Goal: Use online tool/utility: Utilize a website feature to perform a specific function

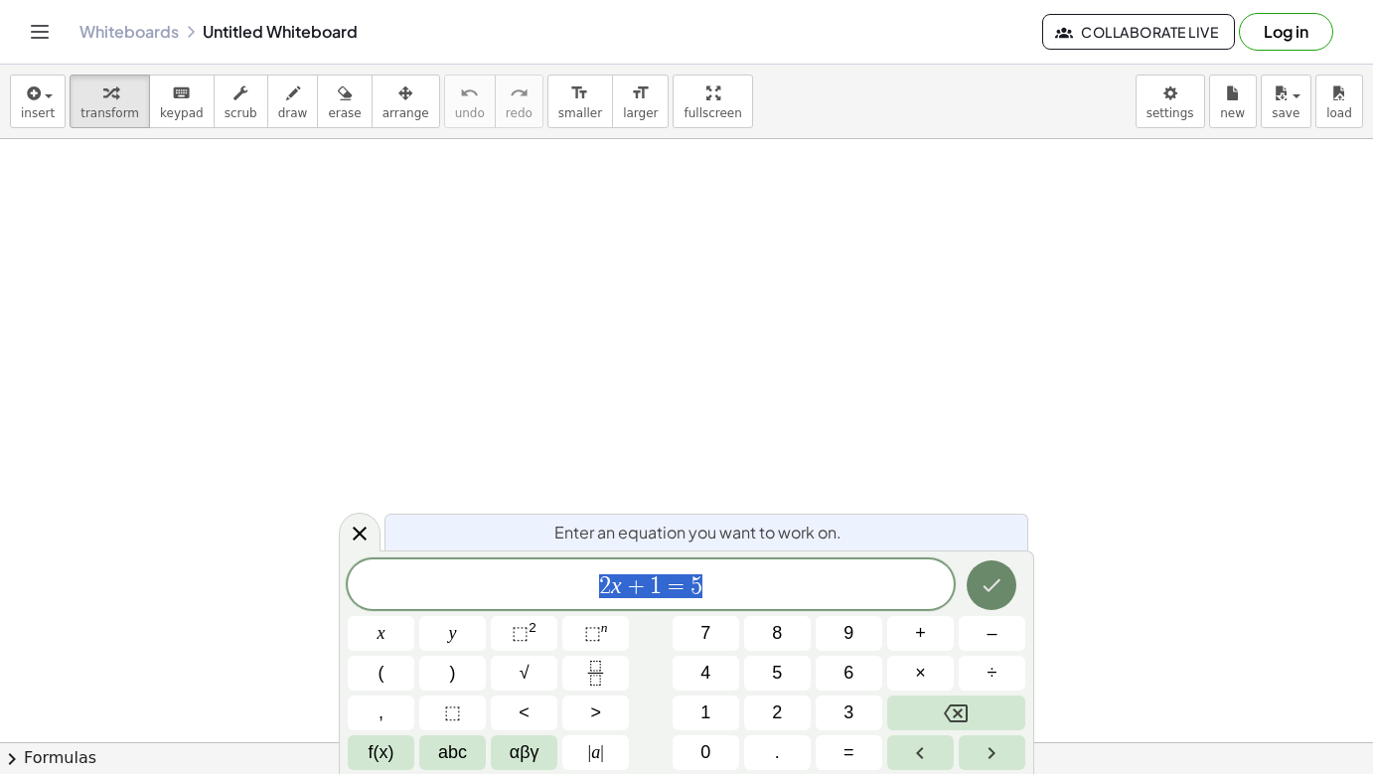
click at [997, 591] on icon "Done" at bounding box center [992, 585] width 24 height 24
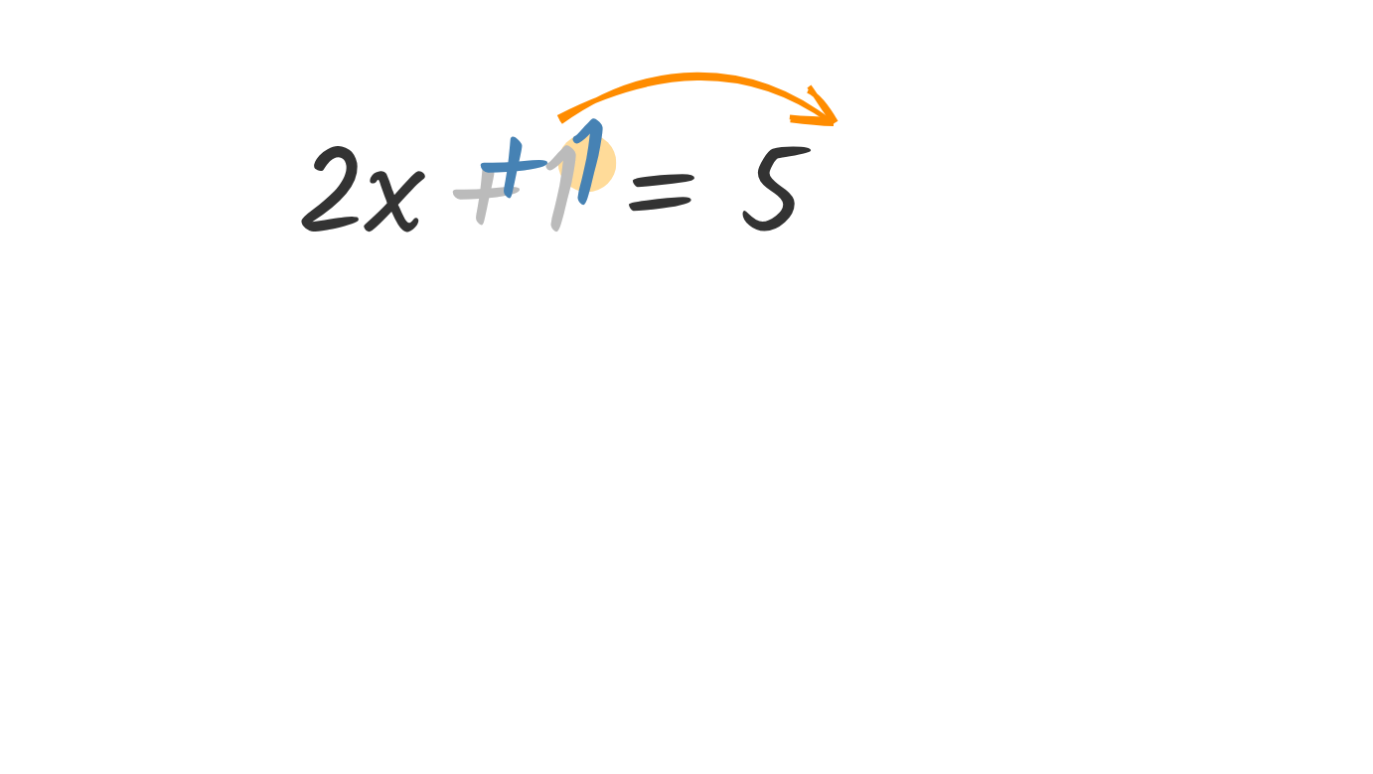
drag, startPoint x: 230, startPoint y: 66, endPoint x: 240, endPoint y: 55, distance: 15.5
click at [241, 205] on div at bounding box center [288, 239] width 262 height 68
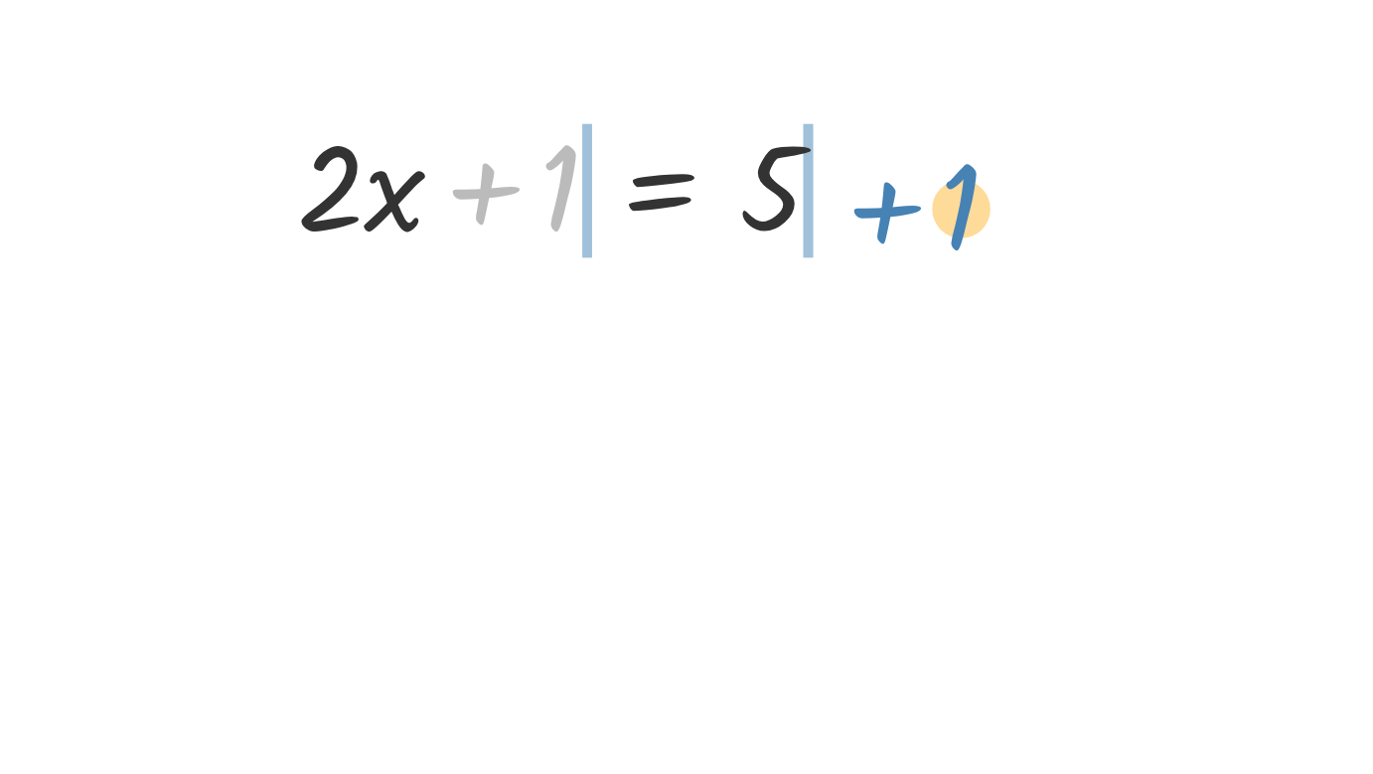
drag, startPoint x: 415, startPoint y: 148, endPoint x: 392, endPoint y: 86, distance: 66.1
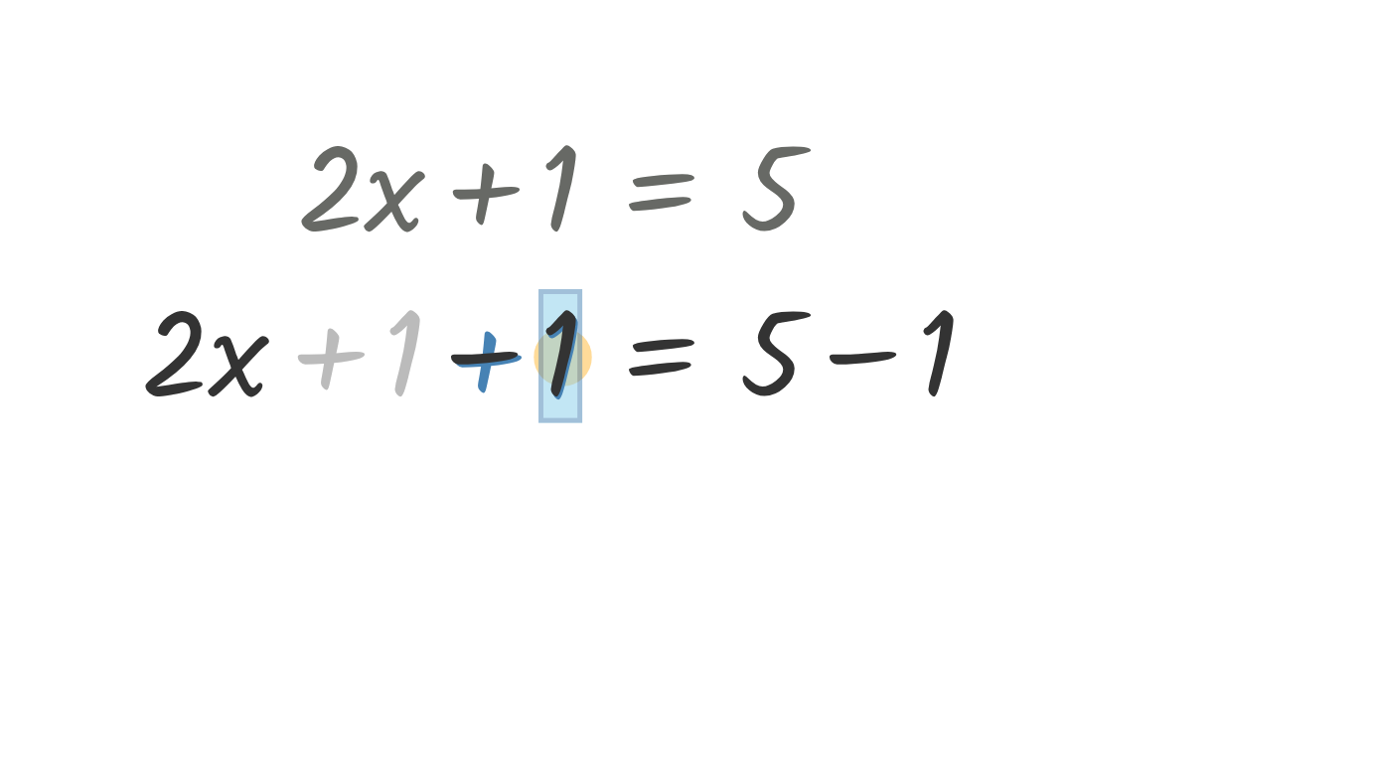
drag, startPoint x: 392, startPoint y: 86, endPoint x: 229, endPoint y: 149, distance: 174.6
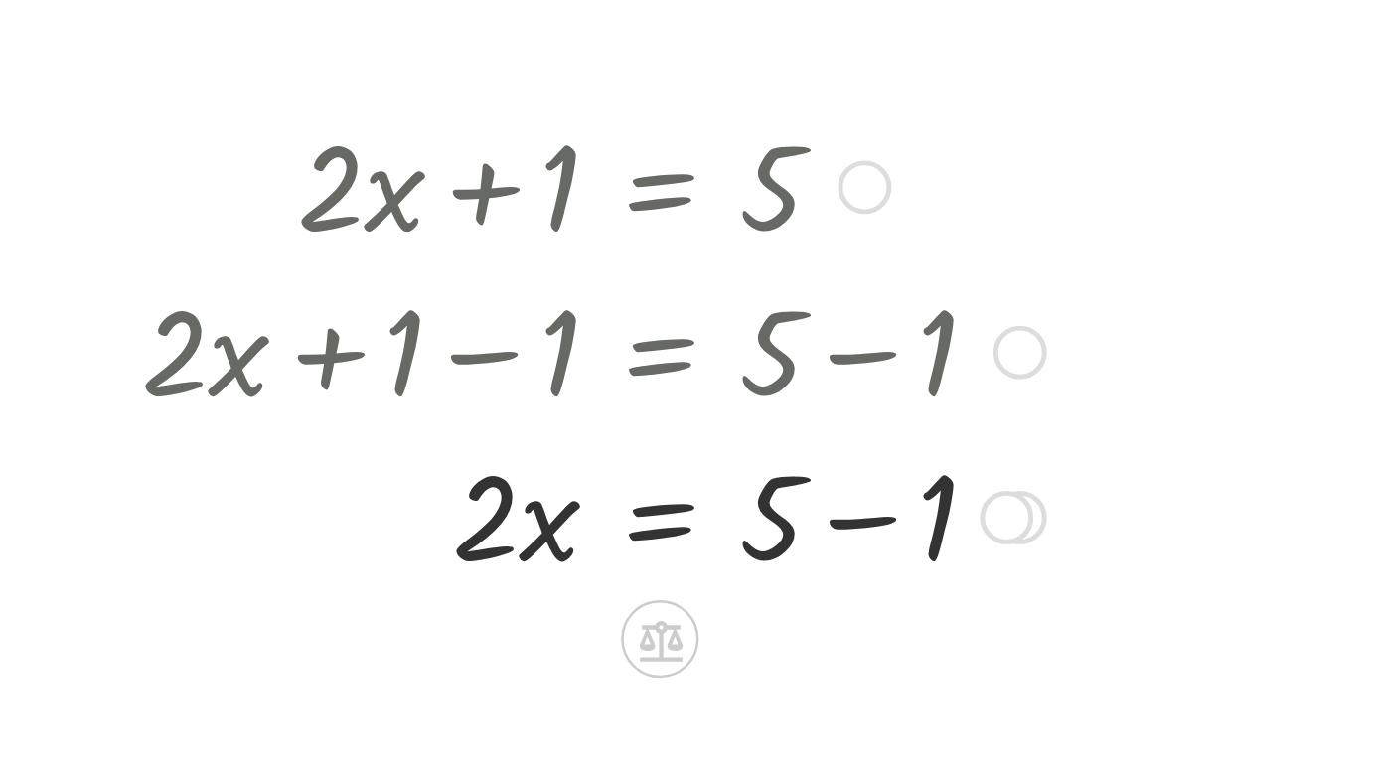
drag, startPoint x: 229, startPoint y: 149, endPoint x: 339, endPoint y: 200, distance: 121.4
click at [339, 340] on div at bounding box center [288, 374] width 390 height 68
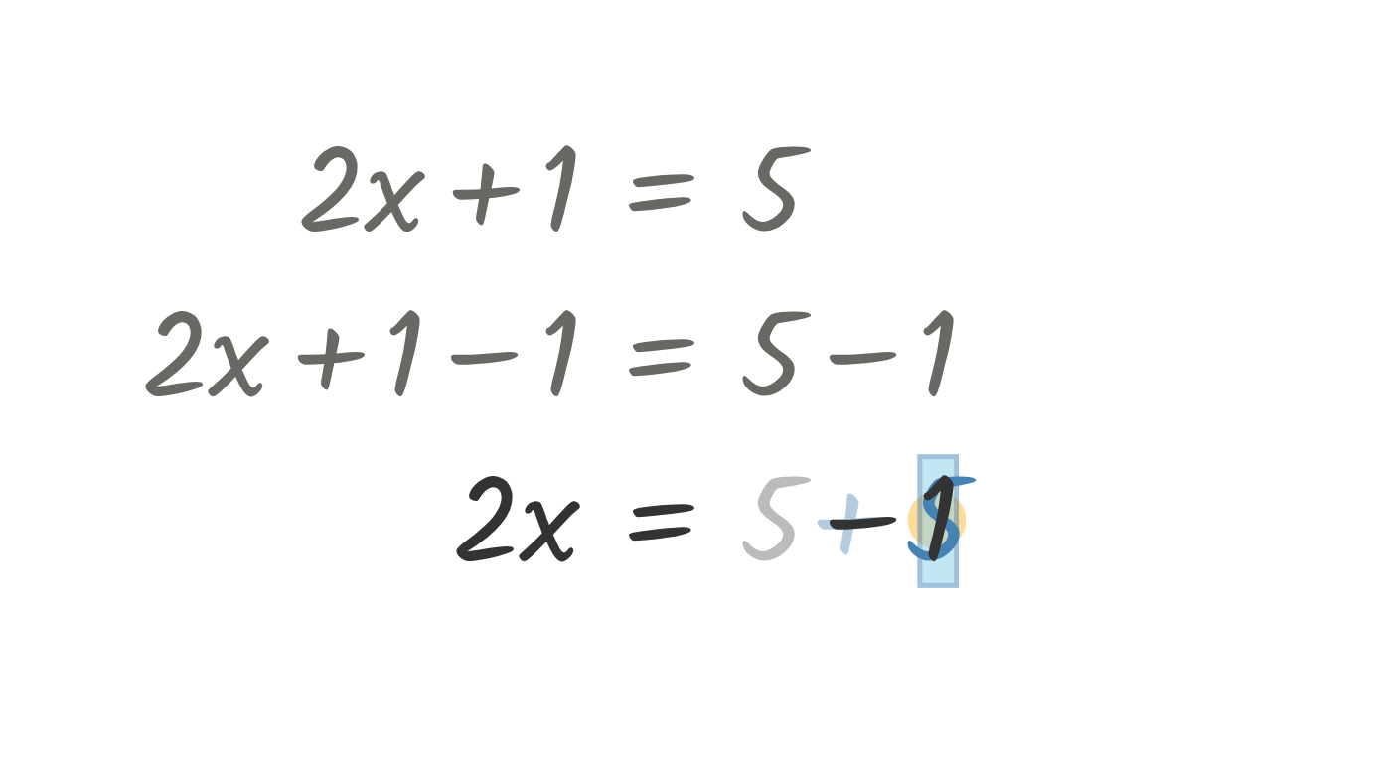
drag, startPoint x: 339, startPoint y: 200, endPoint x: 380, endPoint y: 199, distance: 40.8
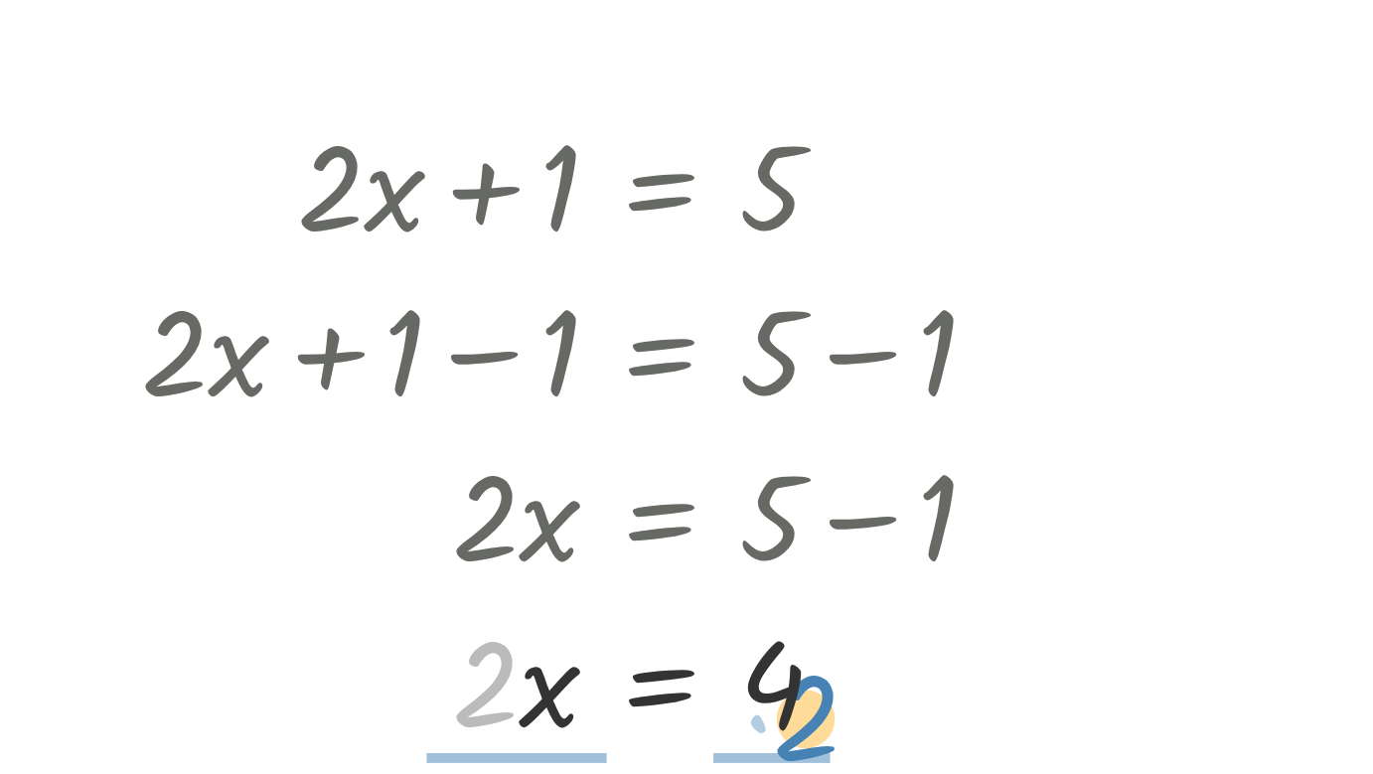
drag, startPoint x: 168, startPoint y: 294, endPoint x: 322, endPoint y: 306, distance: 154.5
click at [323, 407] on div at bounding box center [288, 441] width 390 height 68
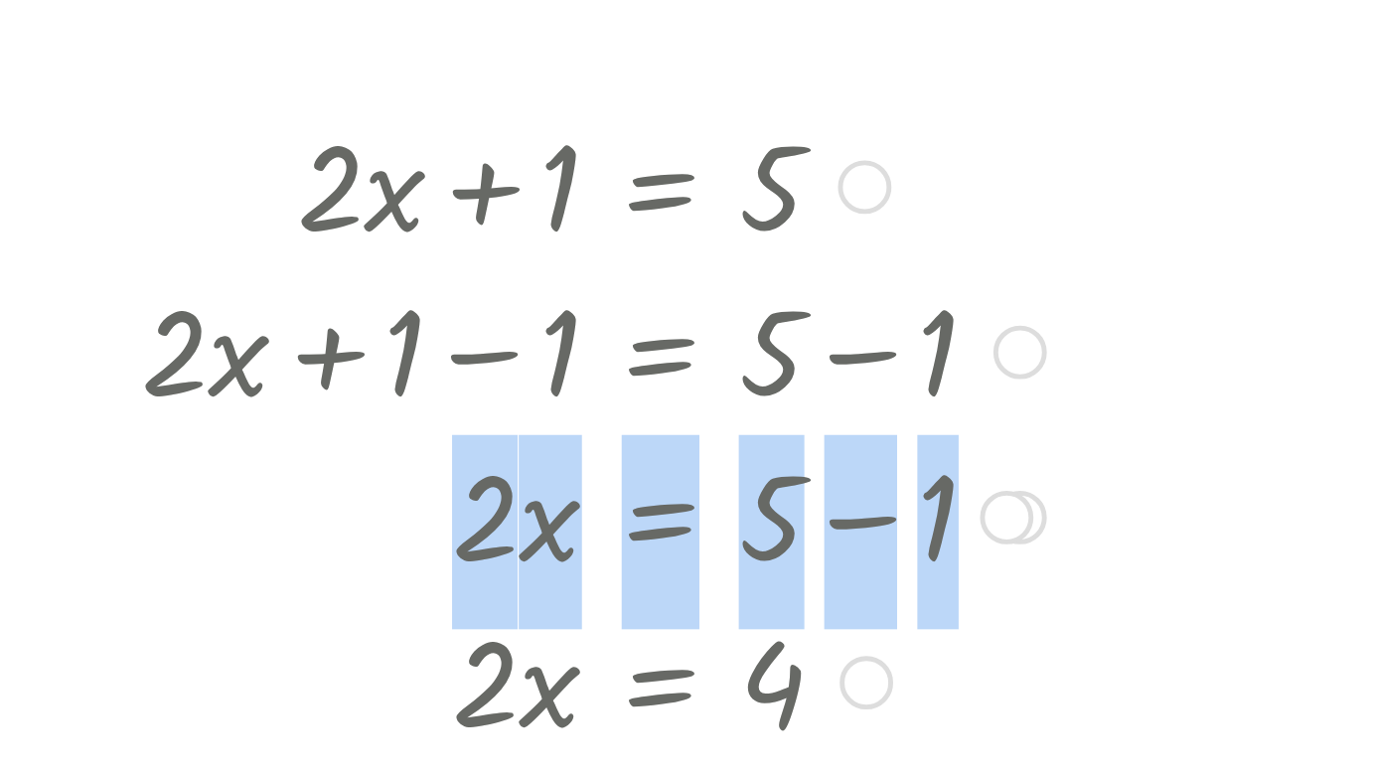
drag, startPoint x: 322, startPoint y: 306, endPoint x: 147, endPoint y: 218, distance: 196.0
click at [316, 240] on div "+ · 2 · x + 1 = 5 + · 2 · x + 1 − 1 = + 5 − 1 + · 2 · x + 0 = + 5 − 1 · 2 · x =…" at bounding box center [316, 240] width 0 height 0
click at [124, 407] on div at bounding box center [284, 441] width 377 height 68
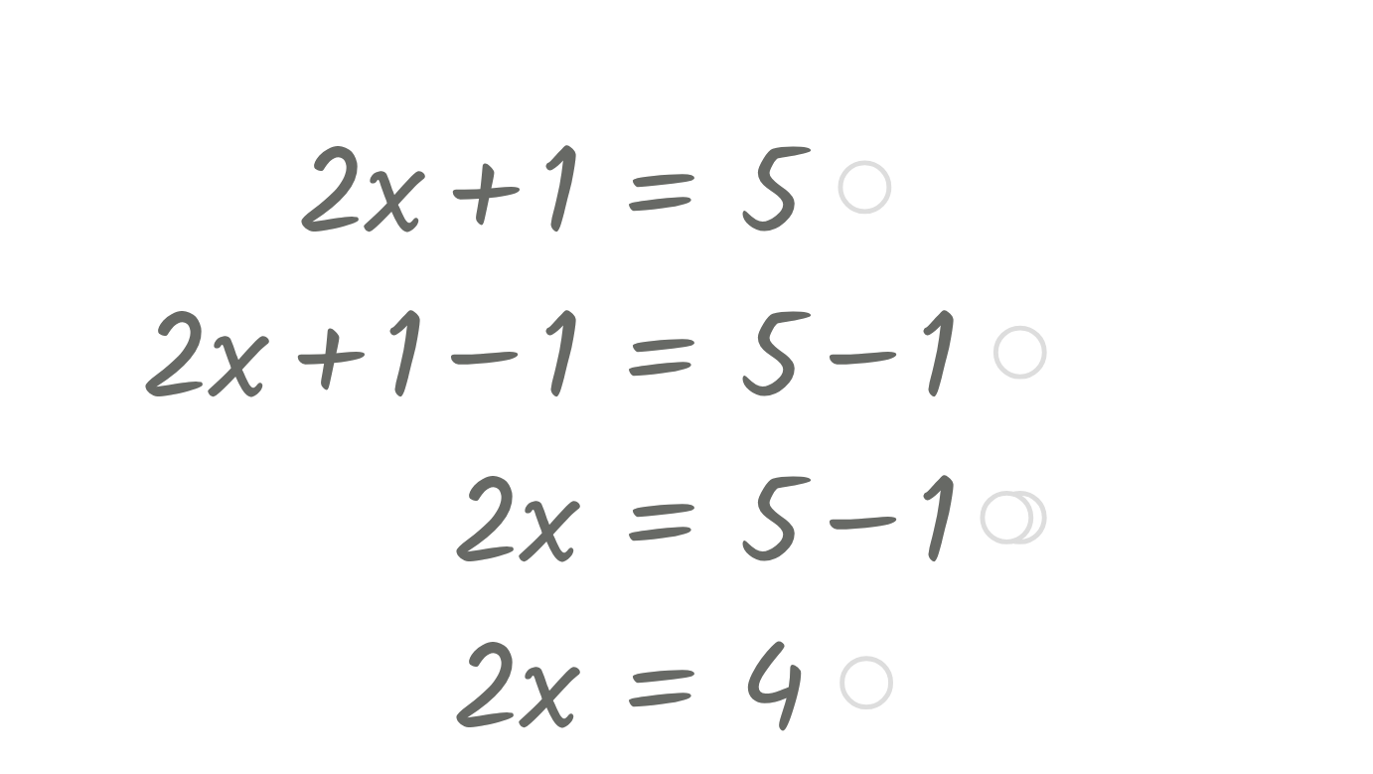
click at [93, 340] on div at bounding box center [319, 374] width 452 height 68
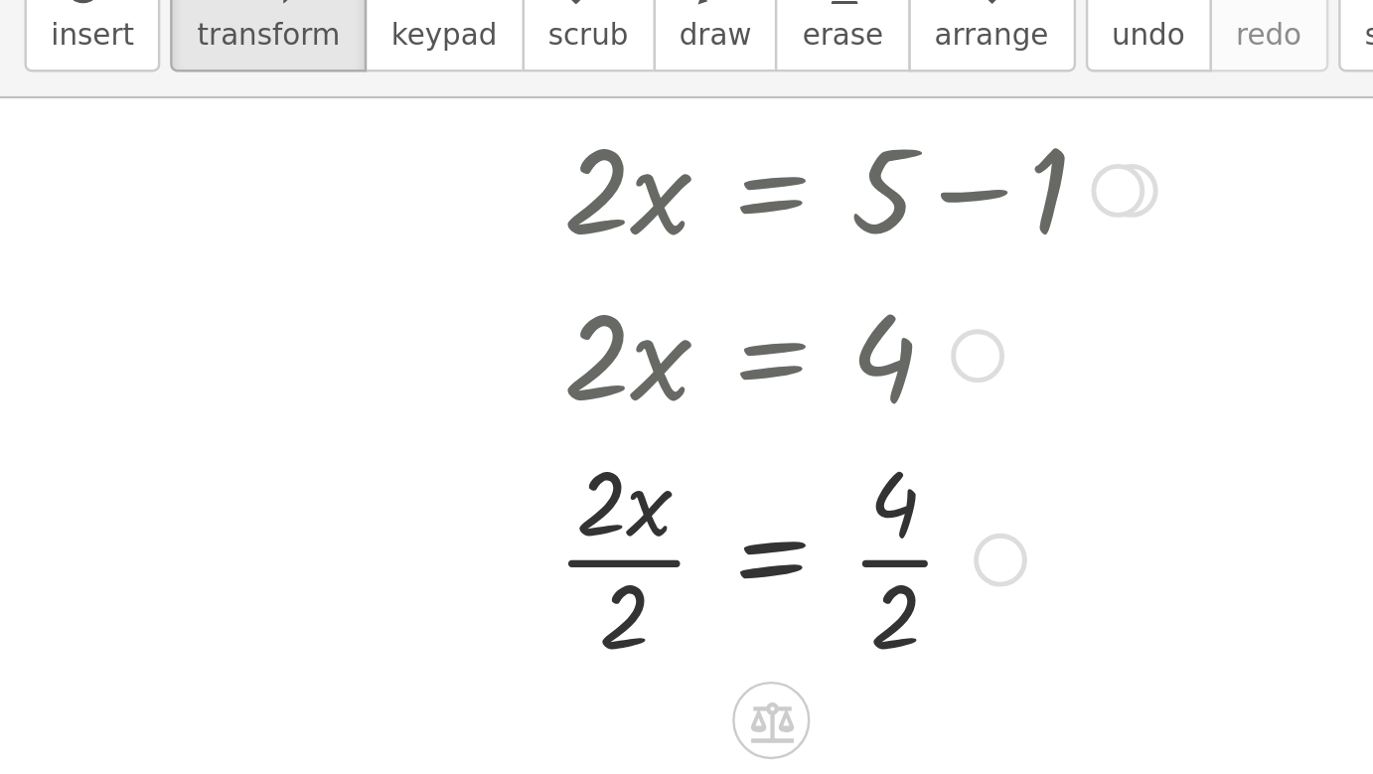
scroll to position [239, 0]
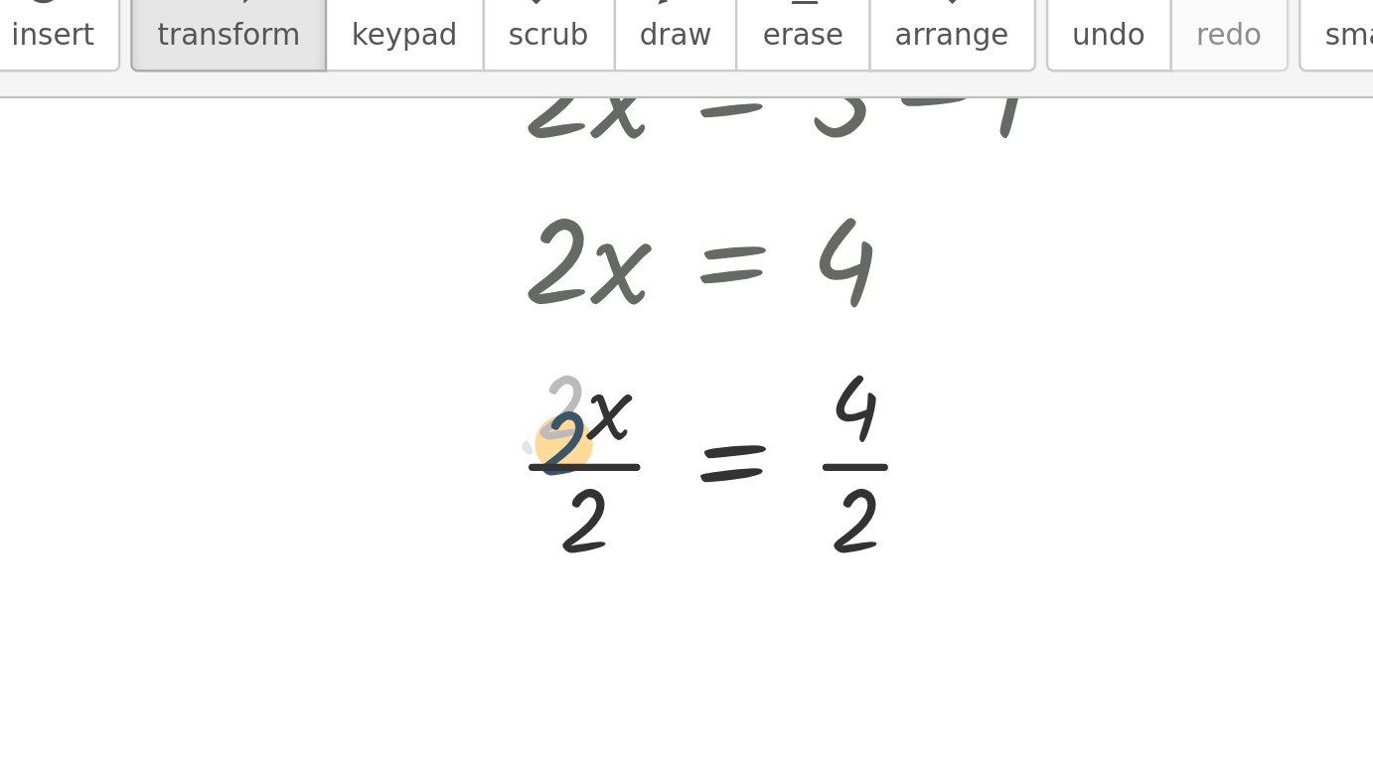
drag, startPoint x: 69, startPoint y: 158, endPoint x: 230, endPoint y: 190, distance: 164.1
click at [230, 237] on div at bounding box center [288, 286] width 390 height 99
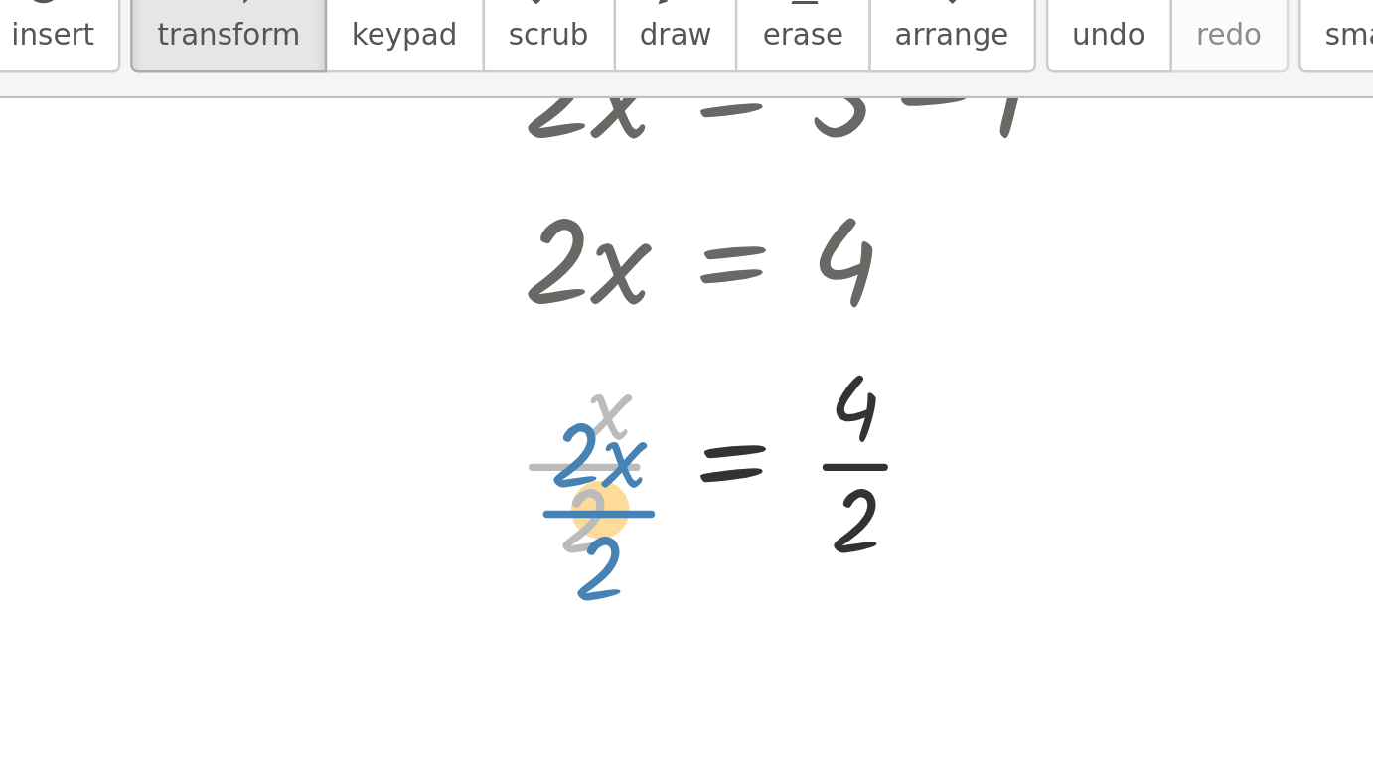
drag, startPoint x: 230, startPoint y: 190, endPoint x: 234, endPoint y: 201, distance: 11.6
click at [234, 237] on div at bounding box center [288, 286] width 390 height 99
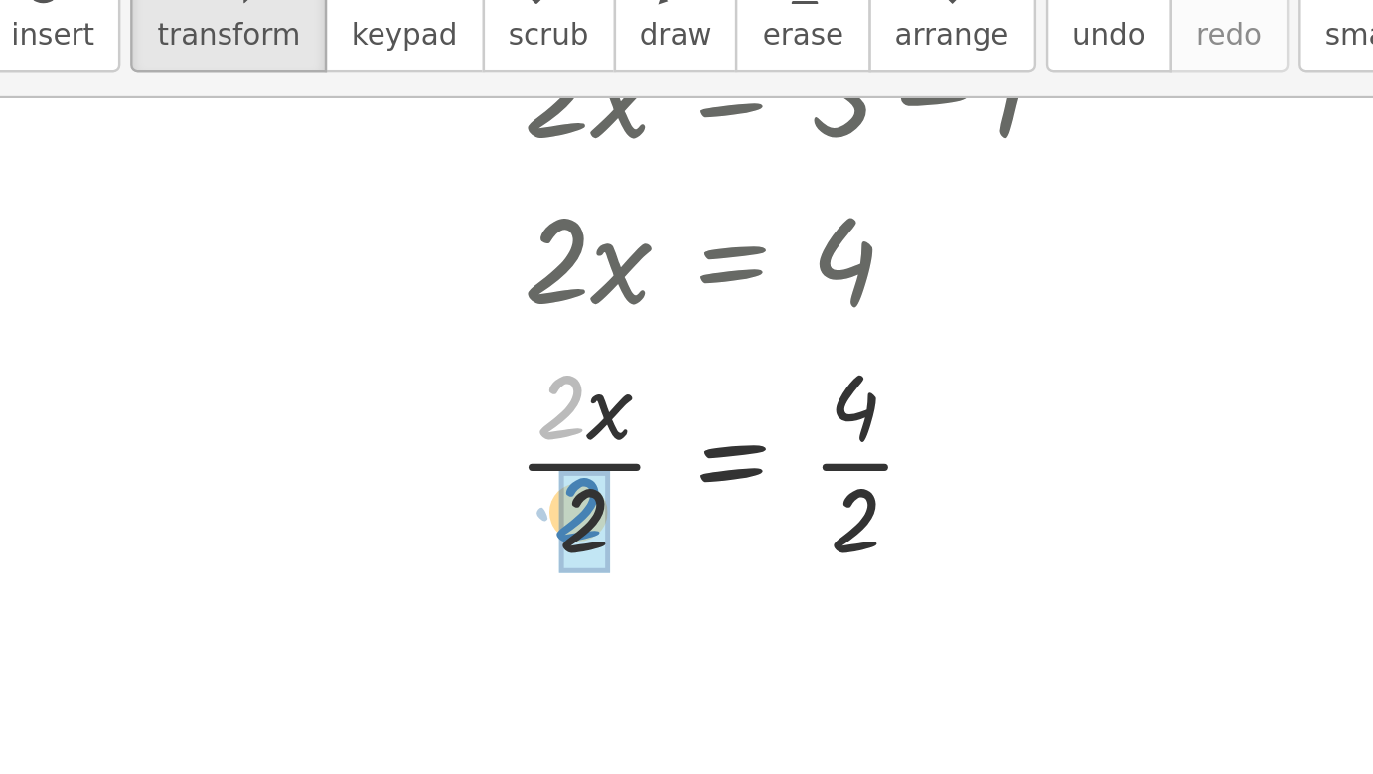
drag, startPoint x: 234, startPoint y: 201, endPoint x: 234, endPoint y: 220, distance: 18.9
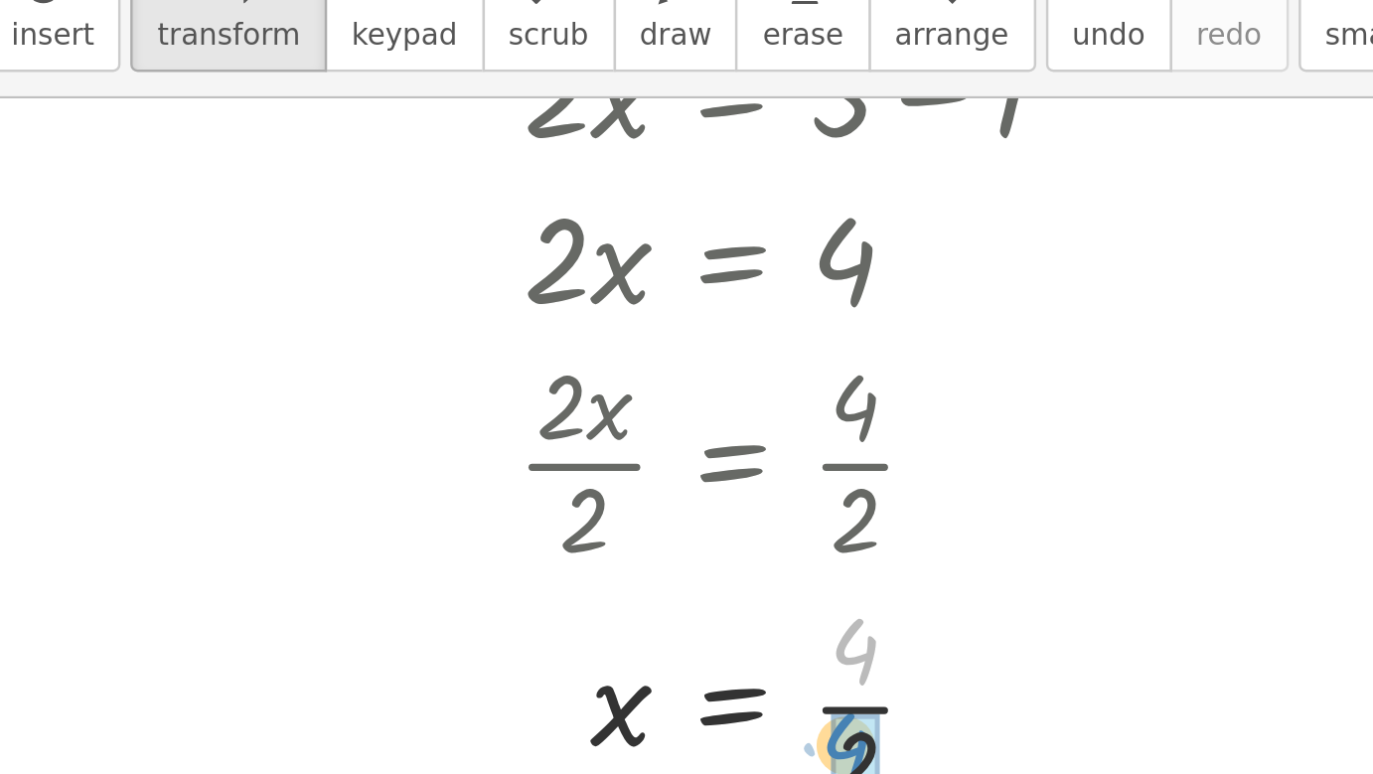
drag, startPoint x: 234, startPoint y: 220, endPoint x: 347, endPoint y: 304, distance: 141.3
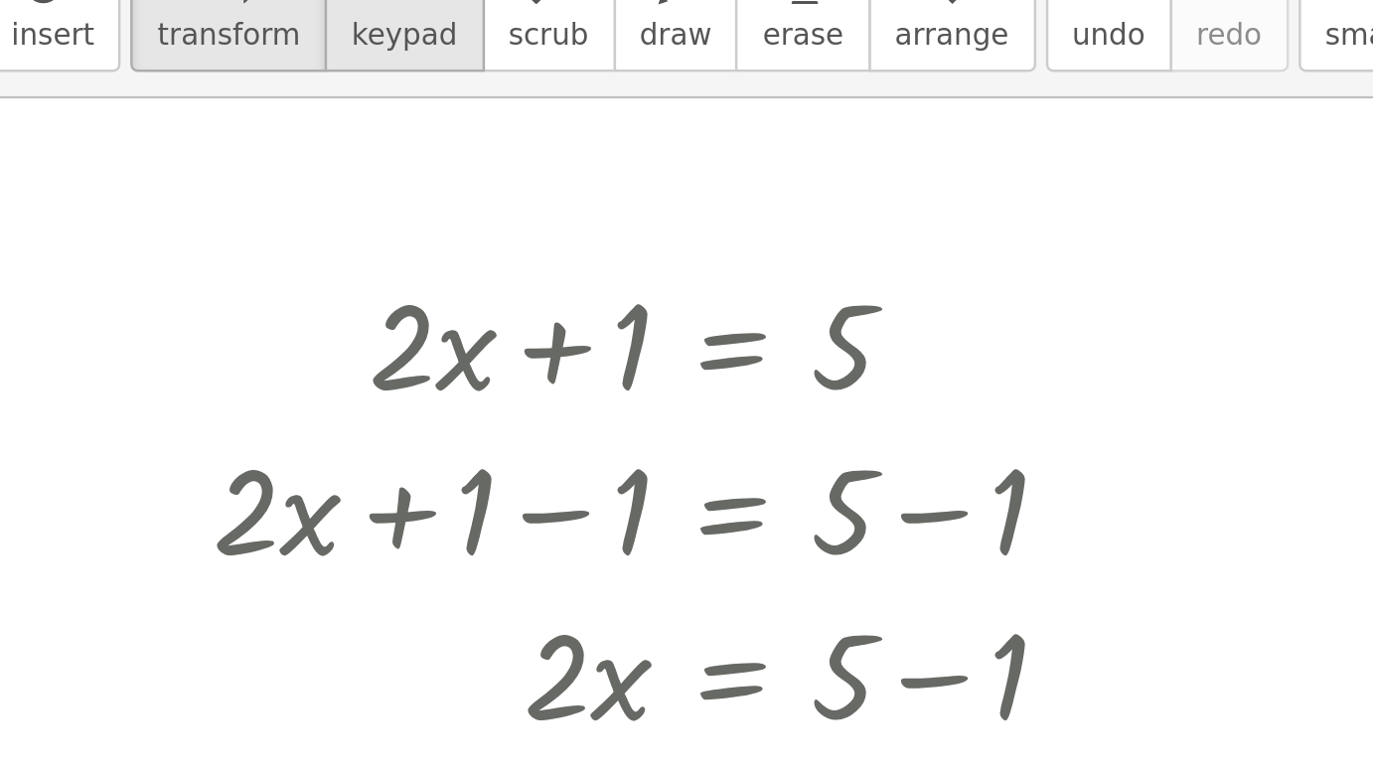
scroll to position [0, 0]
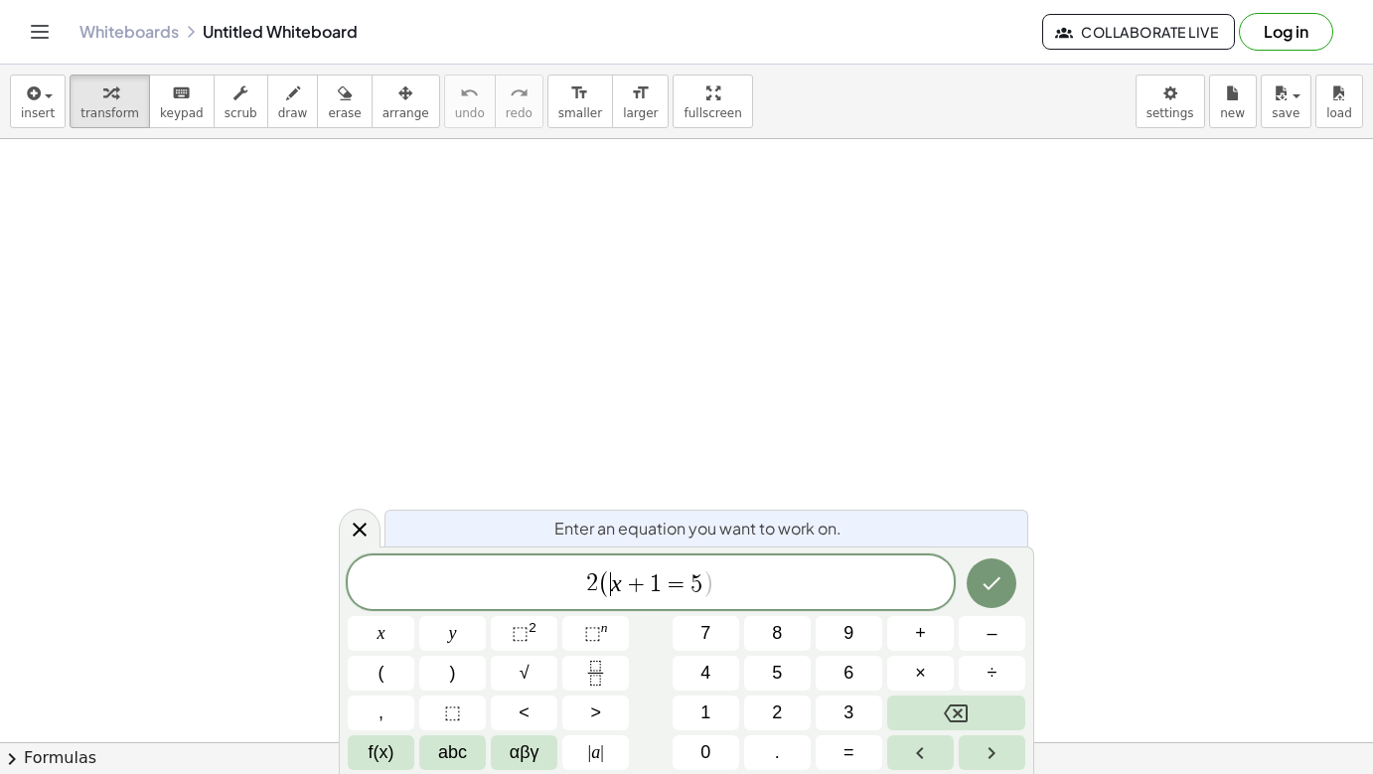
click at [663, 585] on span "=" at bounding box center [676, 584] width 29 height 24
click at [663, 585] on span ")" at bounding box center [668, 583] width 13 height 29
click at [649, 586] on span "2 ( x + 1 ) = 6 − 3 x ​" at bounding box center [651, 583] width 606 height 33
click at [702, 583] on span "=" at bounding box center [690, 584] width 29 height 24
click at [781, 583] on span "2 ( x + 1 ) + 1 0 = ( ​ 6 − 3 x )" at bounding box center [651, 583] width 606 height 33
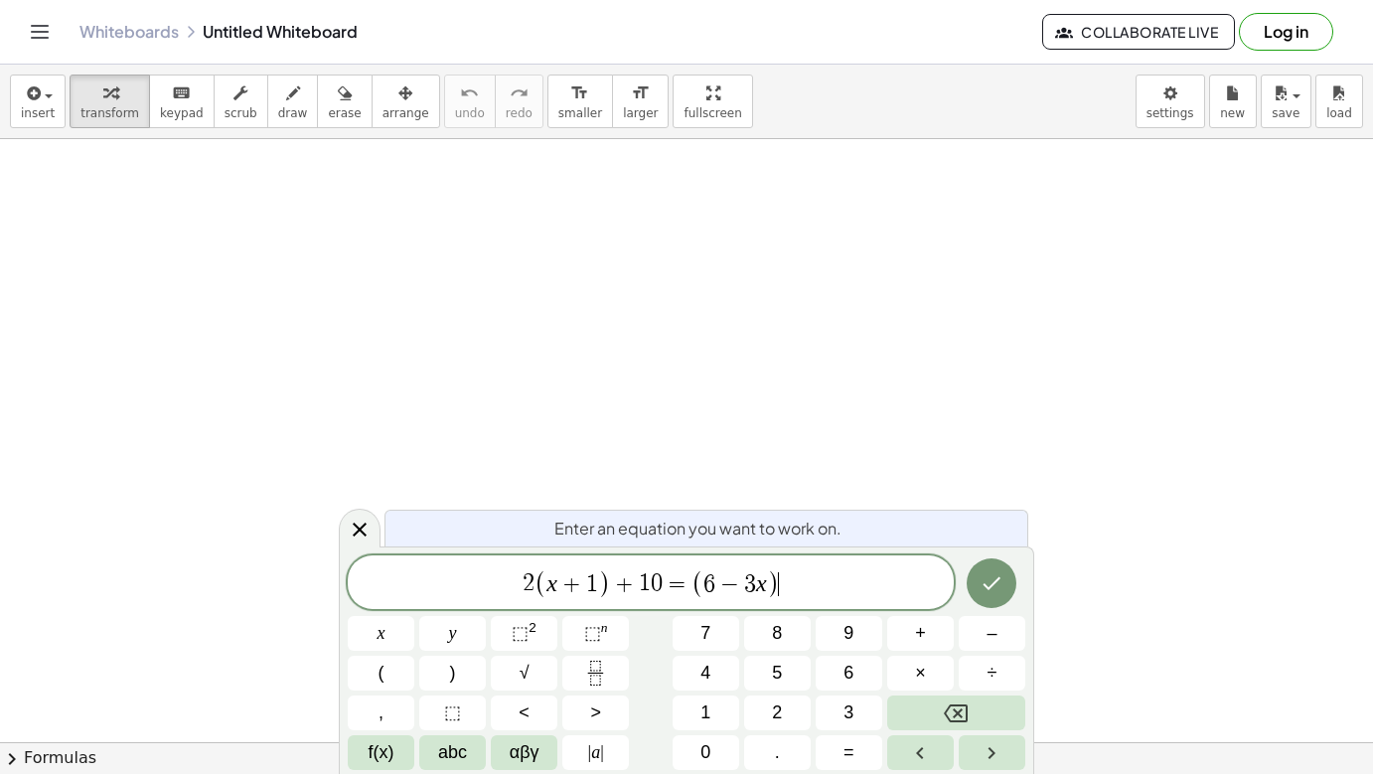
click at [695, 586] on span "(" at bounding box center [698, 583] width 13 height 29
click at [994, 584] on icon "Done" at bounding box center [993, 583] width 18 height 13
